Goal: Obtain resource: Download file/media

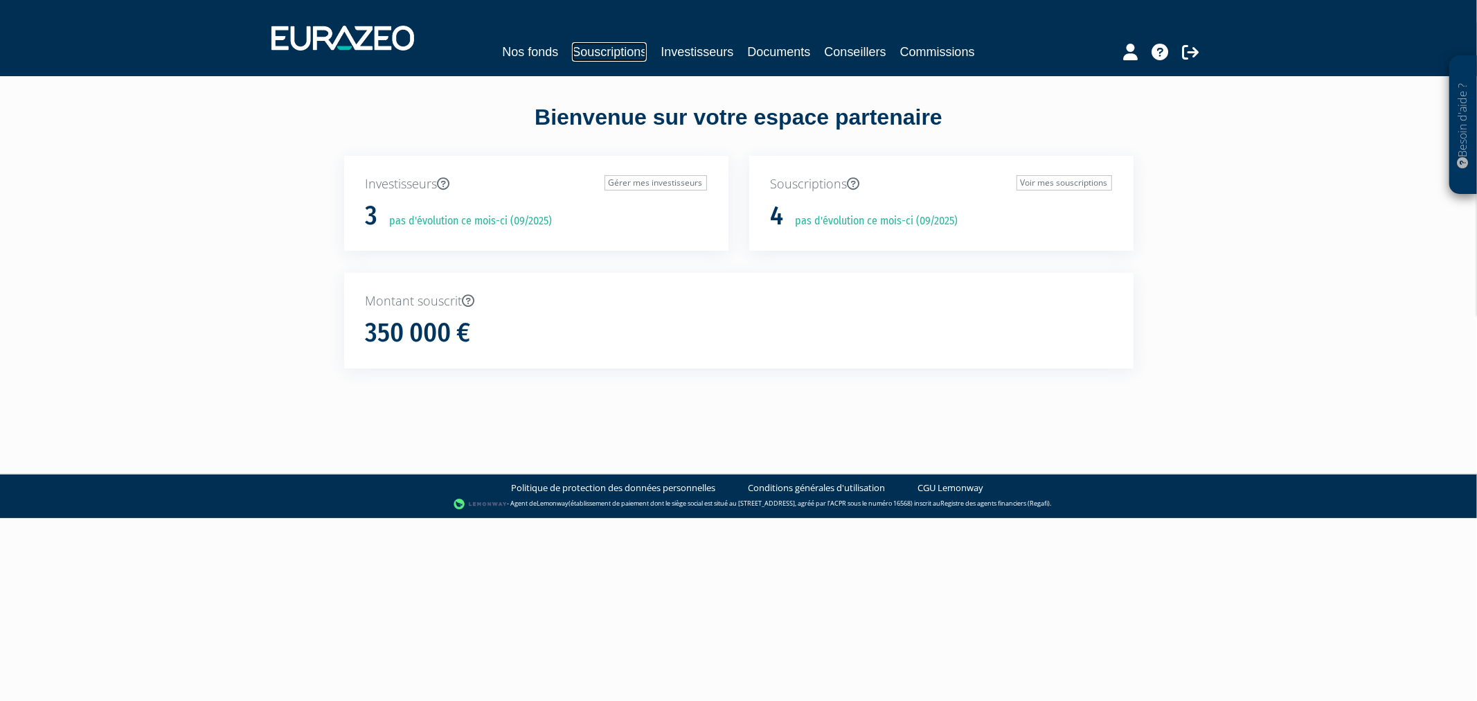
click at [606, 47] on link "Souscriptions" at bounding box center [609, 51] width 75 height 19
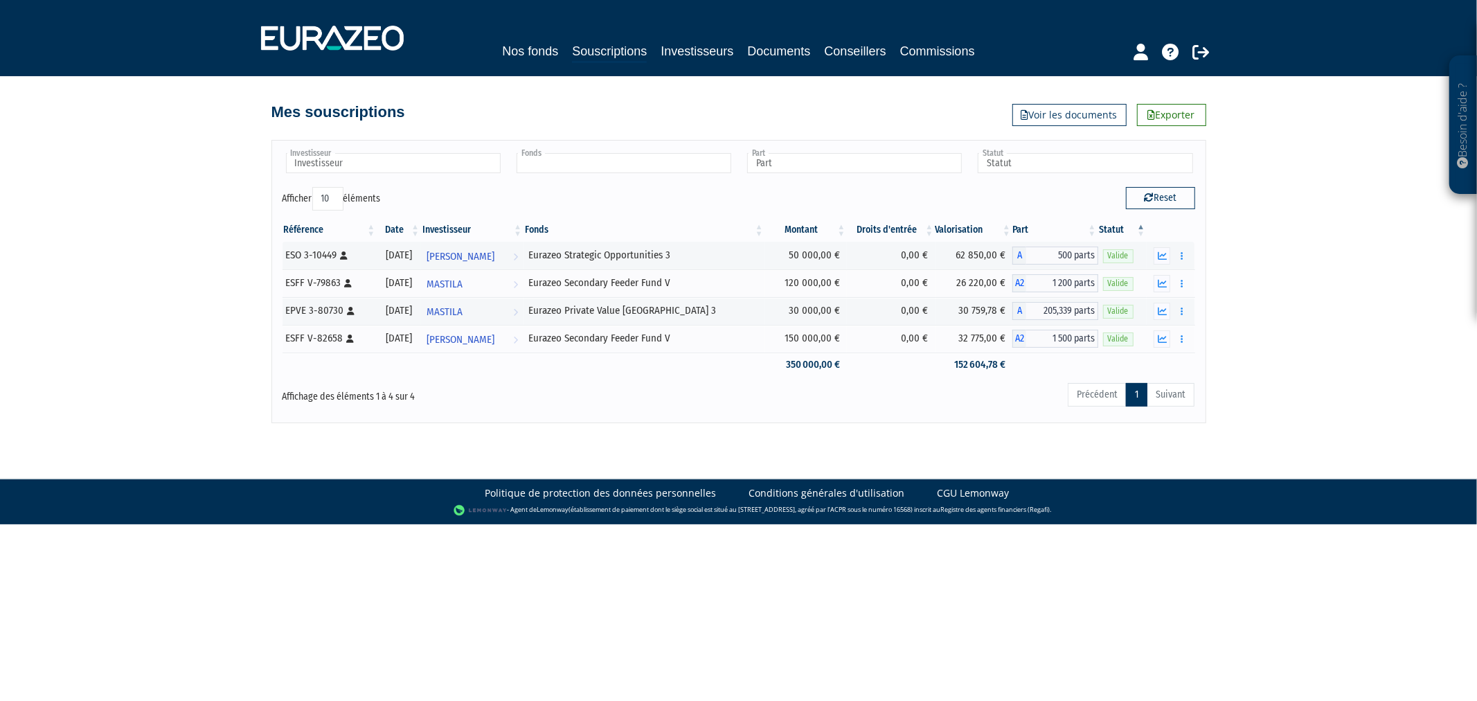
click at [630, 161] on input "text" at bounding box center [623, 163] width 215 height 20
click at [635, 185] on li "Eurazeo Private Value Europe 3" at bounding box center [623, 185] width 219 height 17
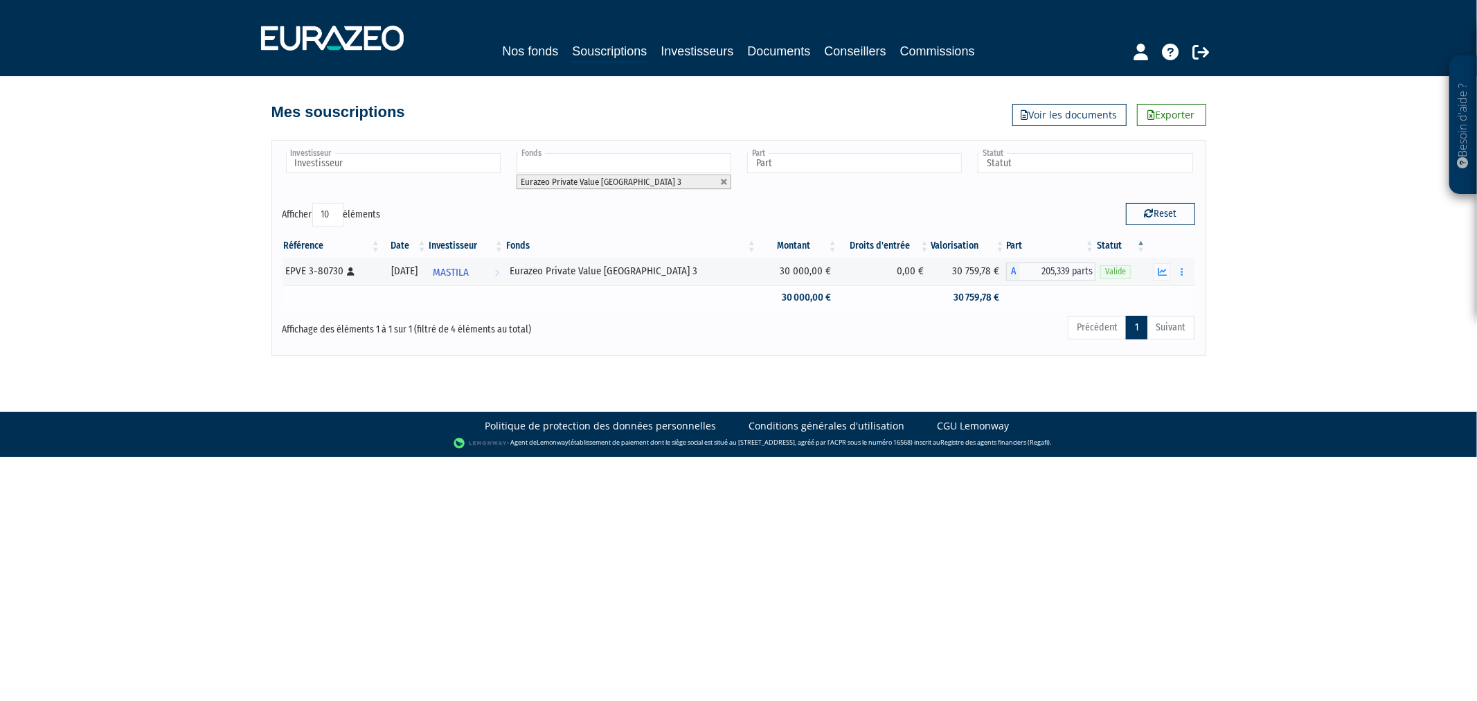
click at [399, 295] on td at bounding box center [404, 297] width 46 height 24
click at [334, 274] on div "EPVE 3-80730 [Français] Personne physique" at bounding box center [331, 271] width 91 height 15
click at [1184, 267] on button "button" at bounding box center [1181, 271] width 17 height 17
click at [1151, 303] on link "Documents" at bounding box center [1150, 296] width 69 height 23
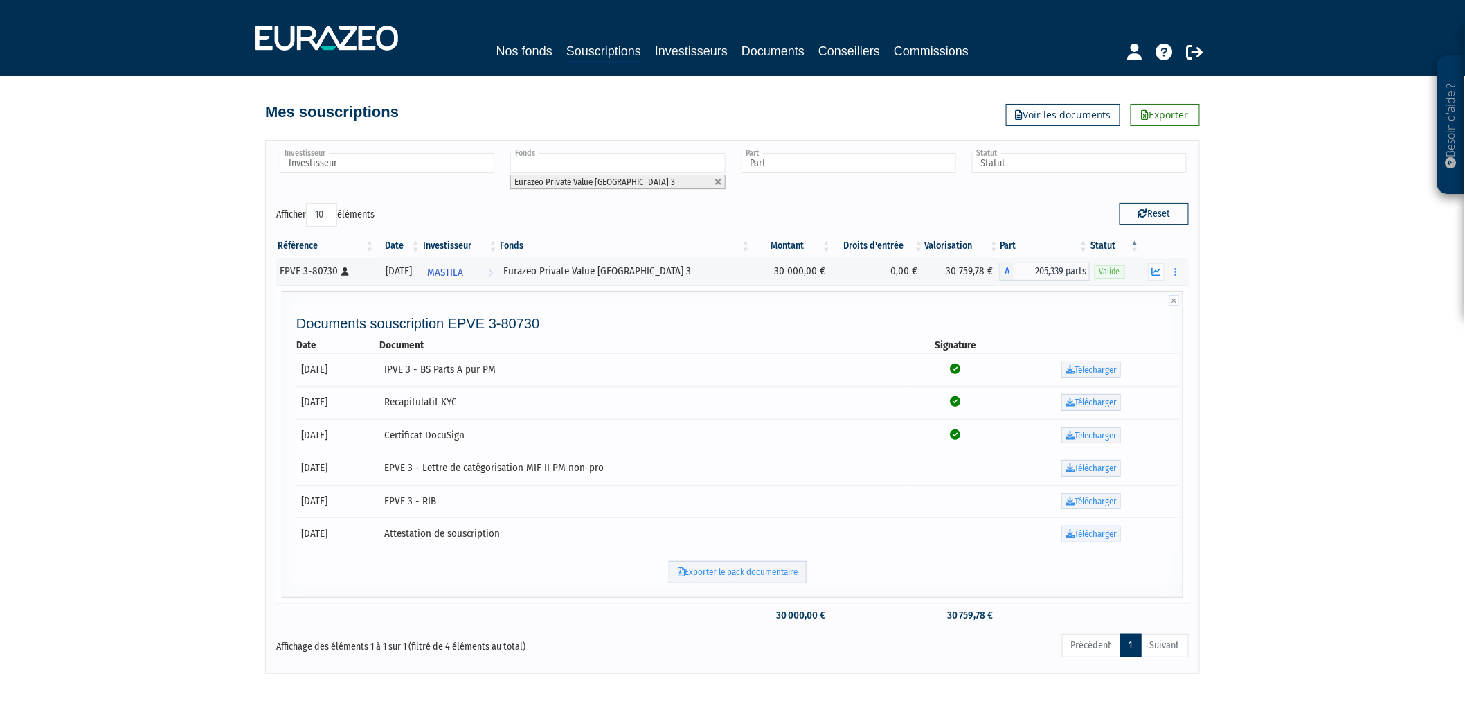
click at [1065, 540] on link "Télécharger" at bounding box center [1091, 533] width 60 height 17
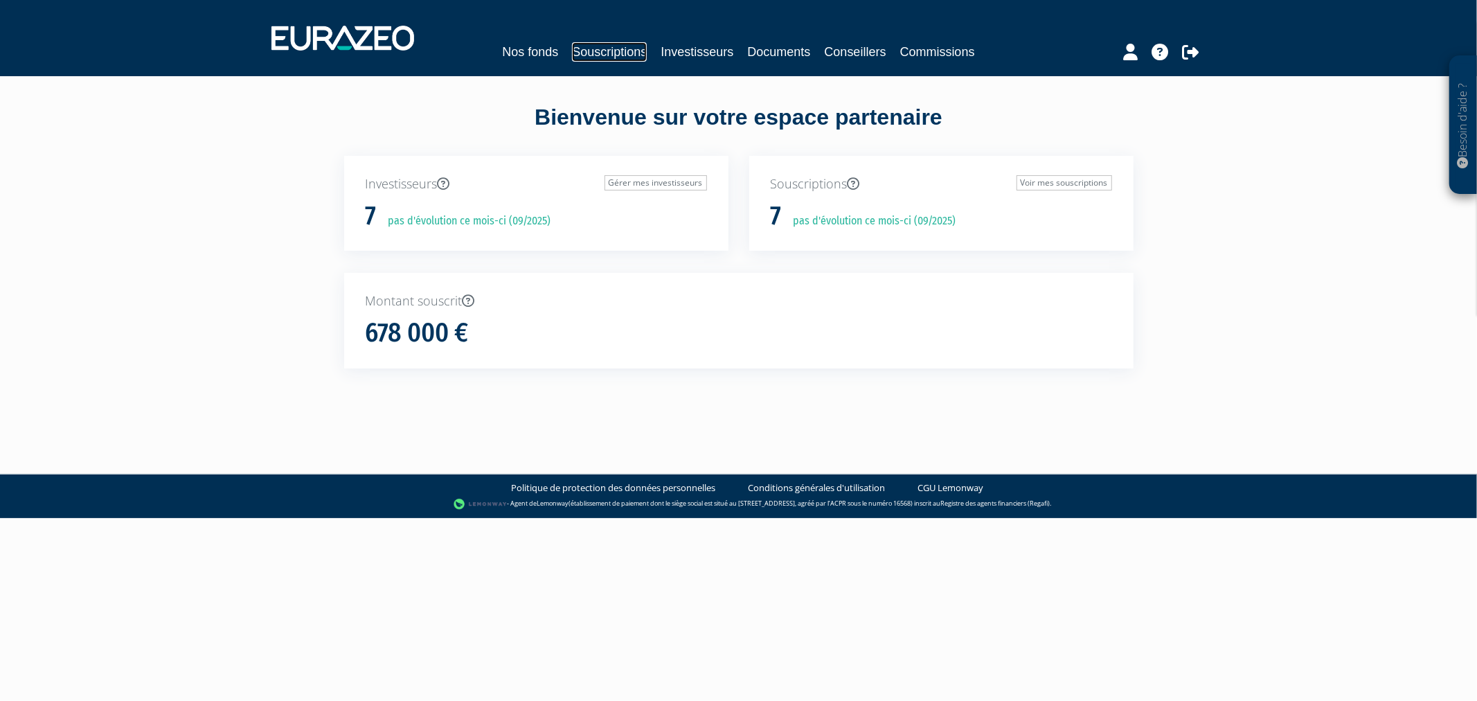
click at [617, 57] on link "Souscriptions" at bounding box center [609, 51] width 75 height 19
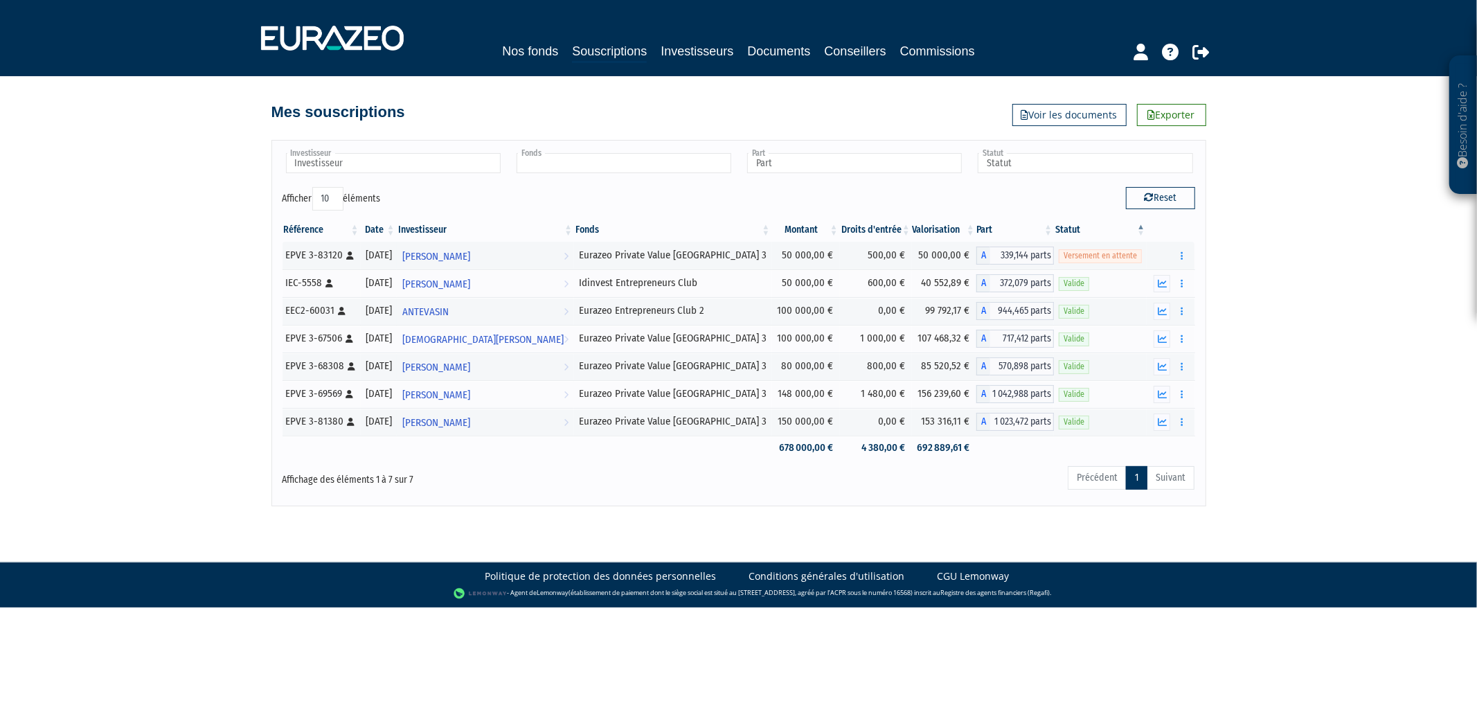
click at [552, 161] on input "text" at bounding box center [623, 163] width 215 height 20
click at [562, 204] on li "Eurazeo Private Value Europe 3" at bounding box center [623, 202] width 219 height 17
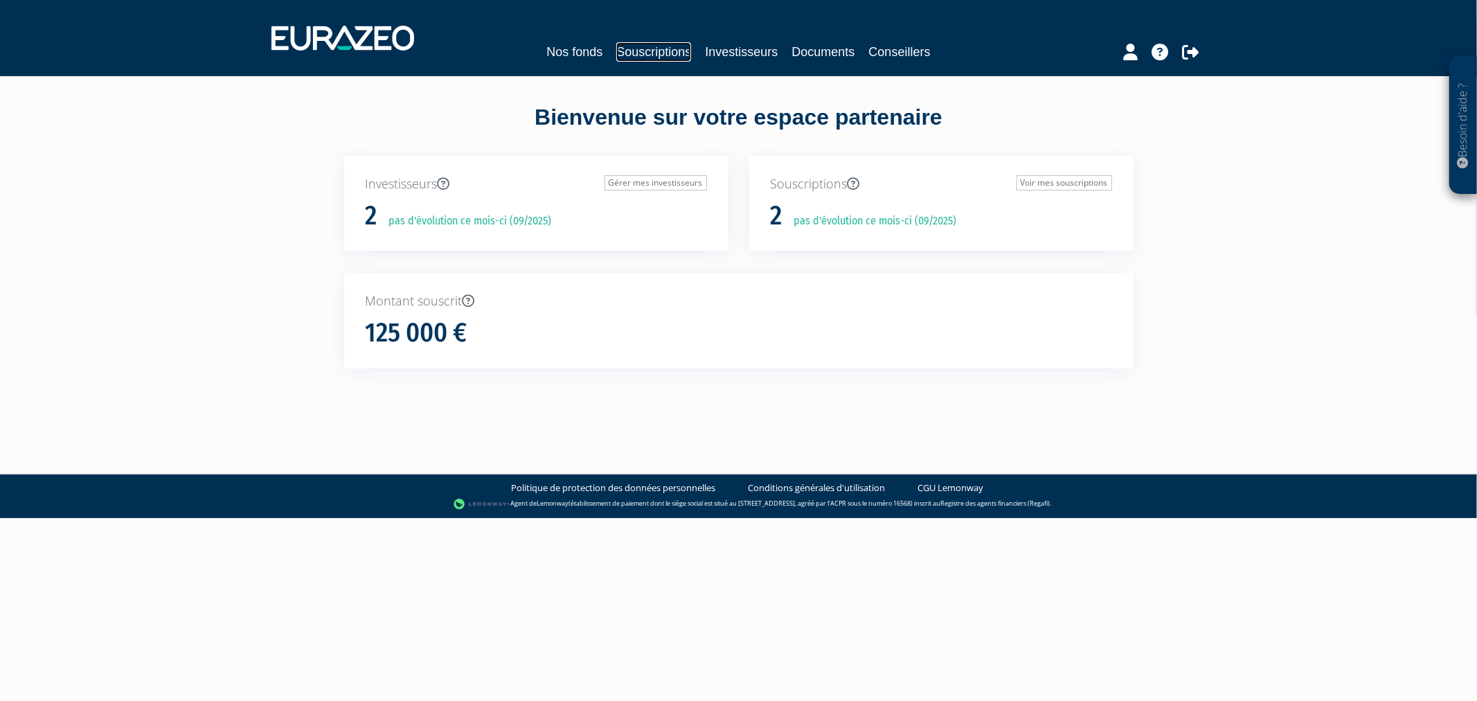
click at [644, 55] on link "Souscriptions" at bounding box center [653, 51] width 75 height 19
click at [595, 51] on link "Souscriptions" at bounding box center [609, 51] width 75 height 19
click at [600, 54] on link "Souscriptions" at bounding box center [596, 51] width 75 height 19
